Goal: Task Accomplishment & Management: Manage account settings

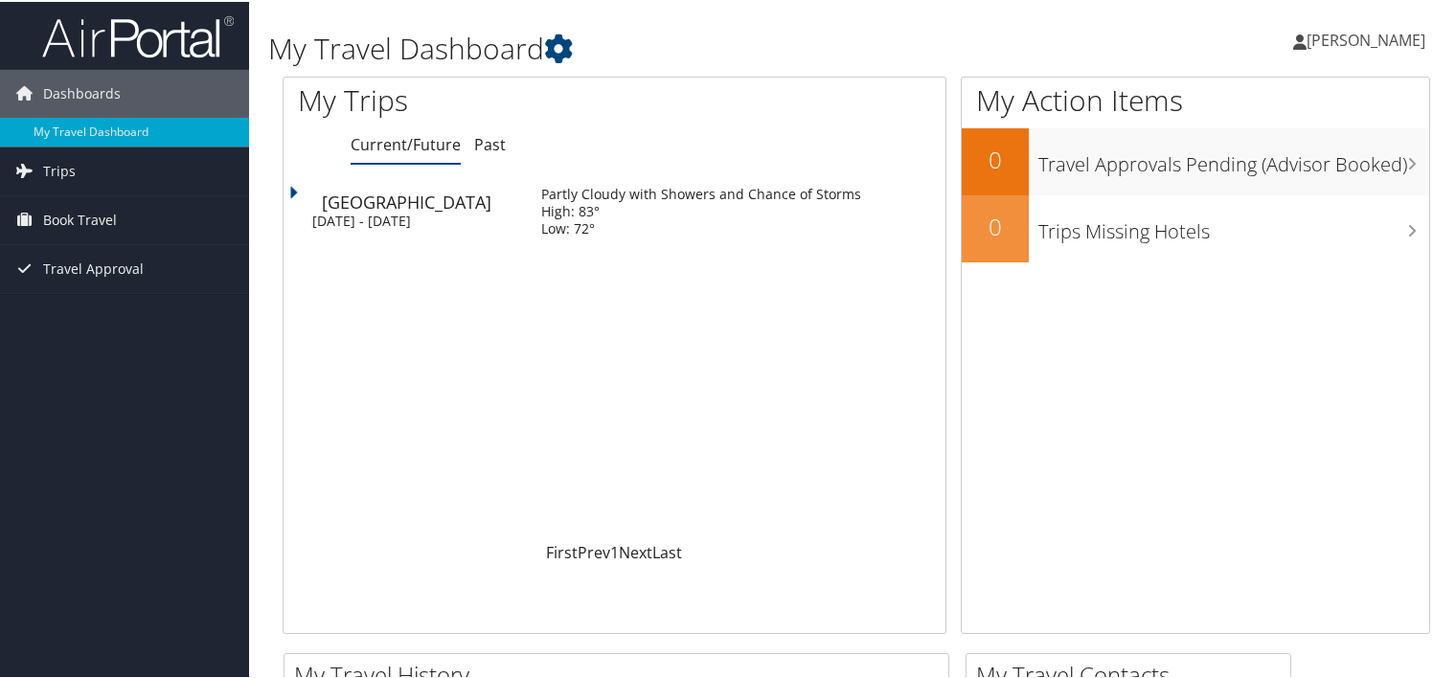
click at [381, 216] on div "[DATE] - [DATE]" at bounding box center [412, 219] width 200 height 17
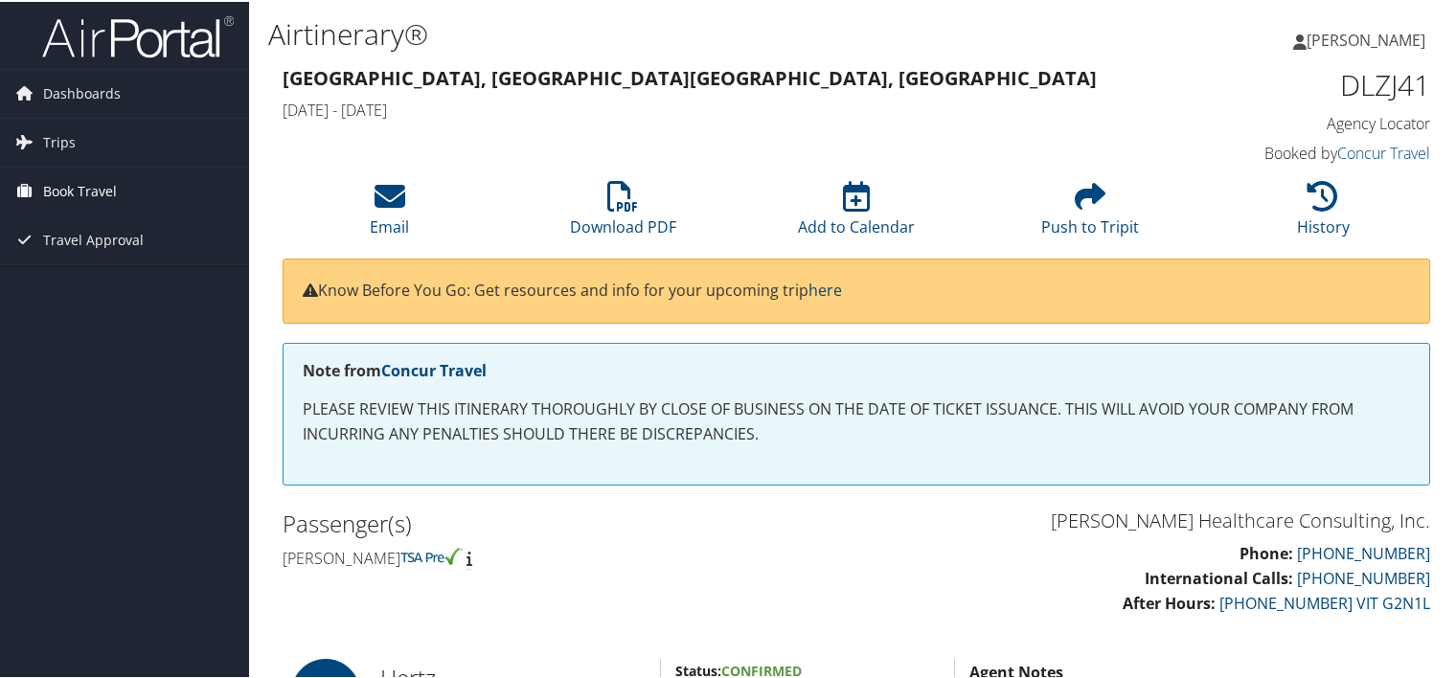
click at [75, 184] on span "Book Travel" at bounding box center [80, 190] width 74 height 48
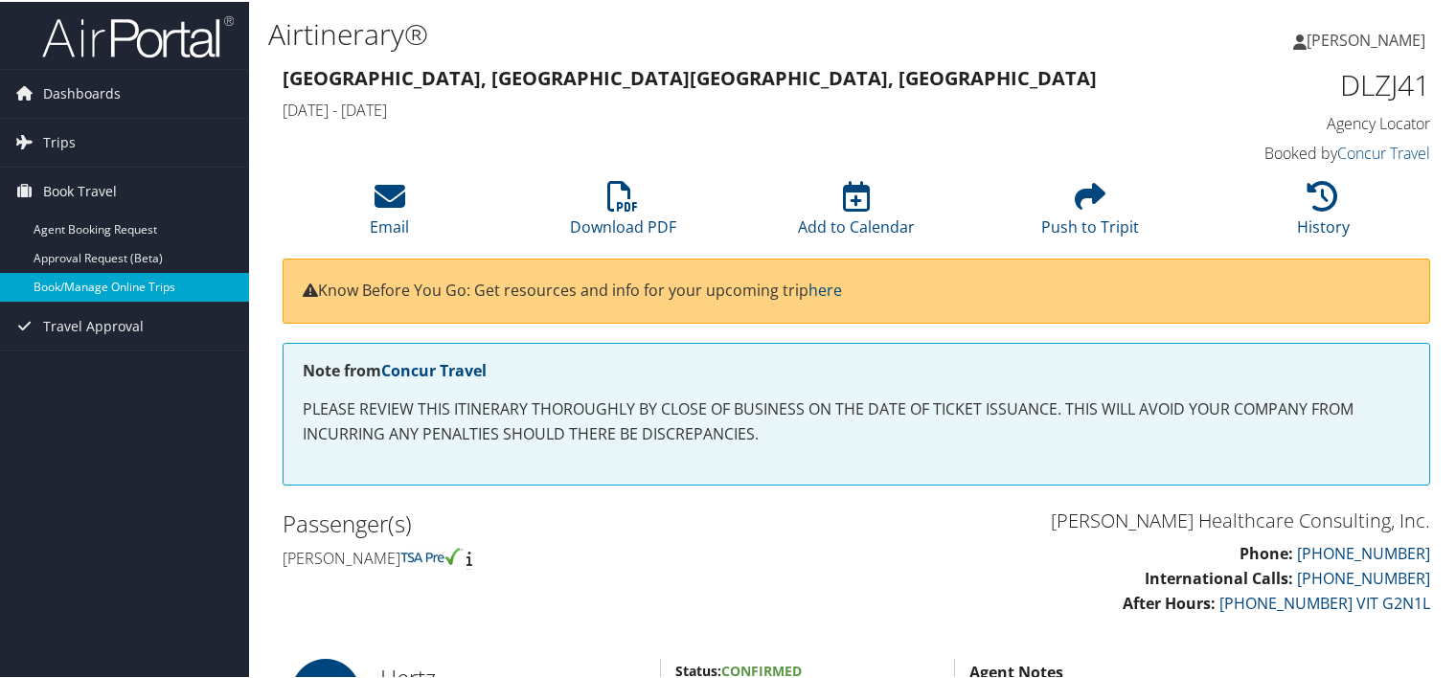
click at [69, 277] on link "Book/Manage Online Trips" at bounding box center [124, 285] width 249 height 29
